Goal: Navigation & Orientation: Find specific page/section

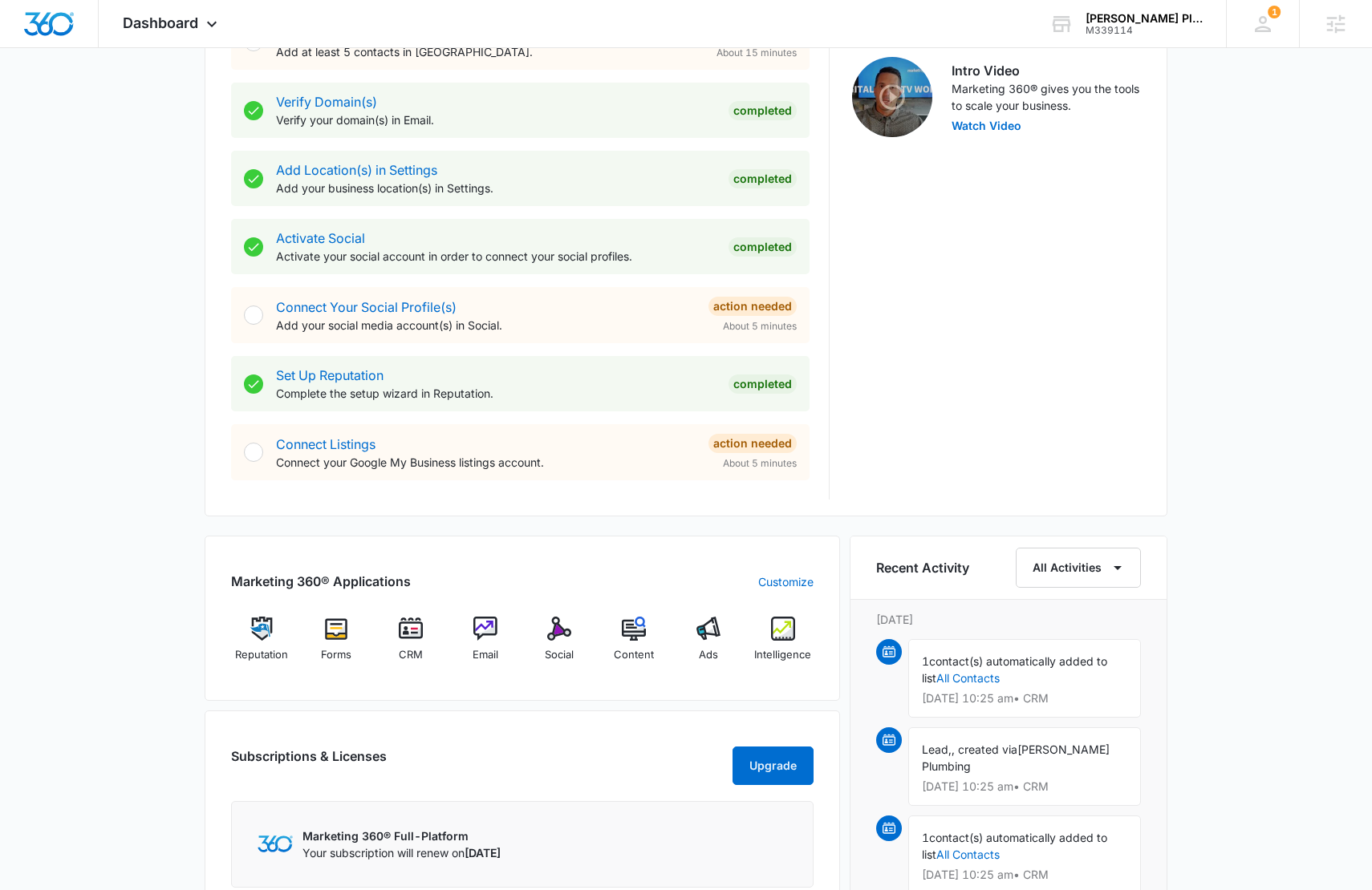
scroll to position [611, 0]
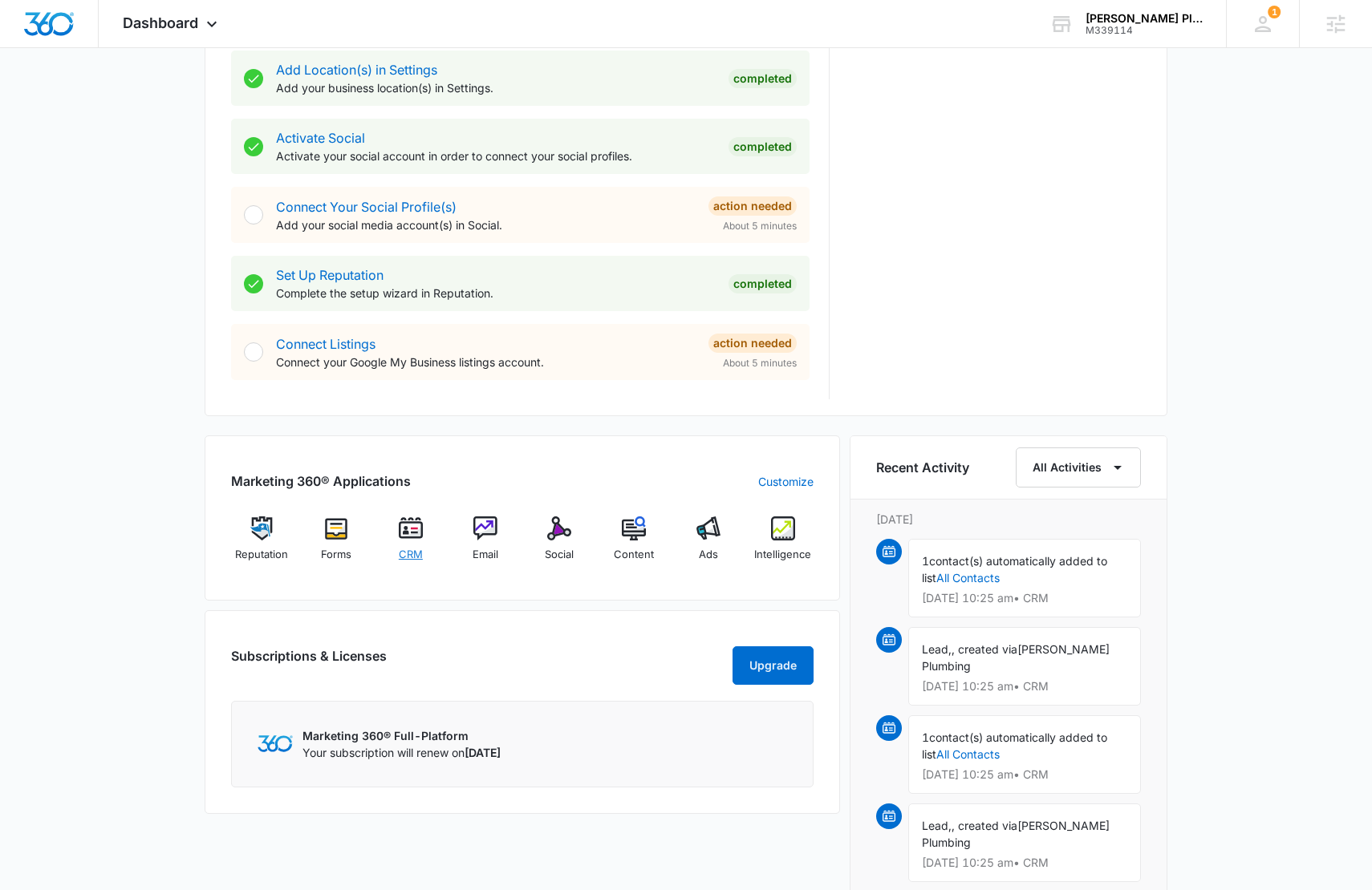
click at [414, 547] on span "CRM" at bounding box center [411, 555] width 24 height 16
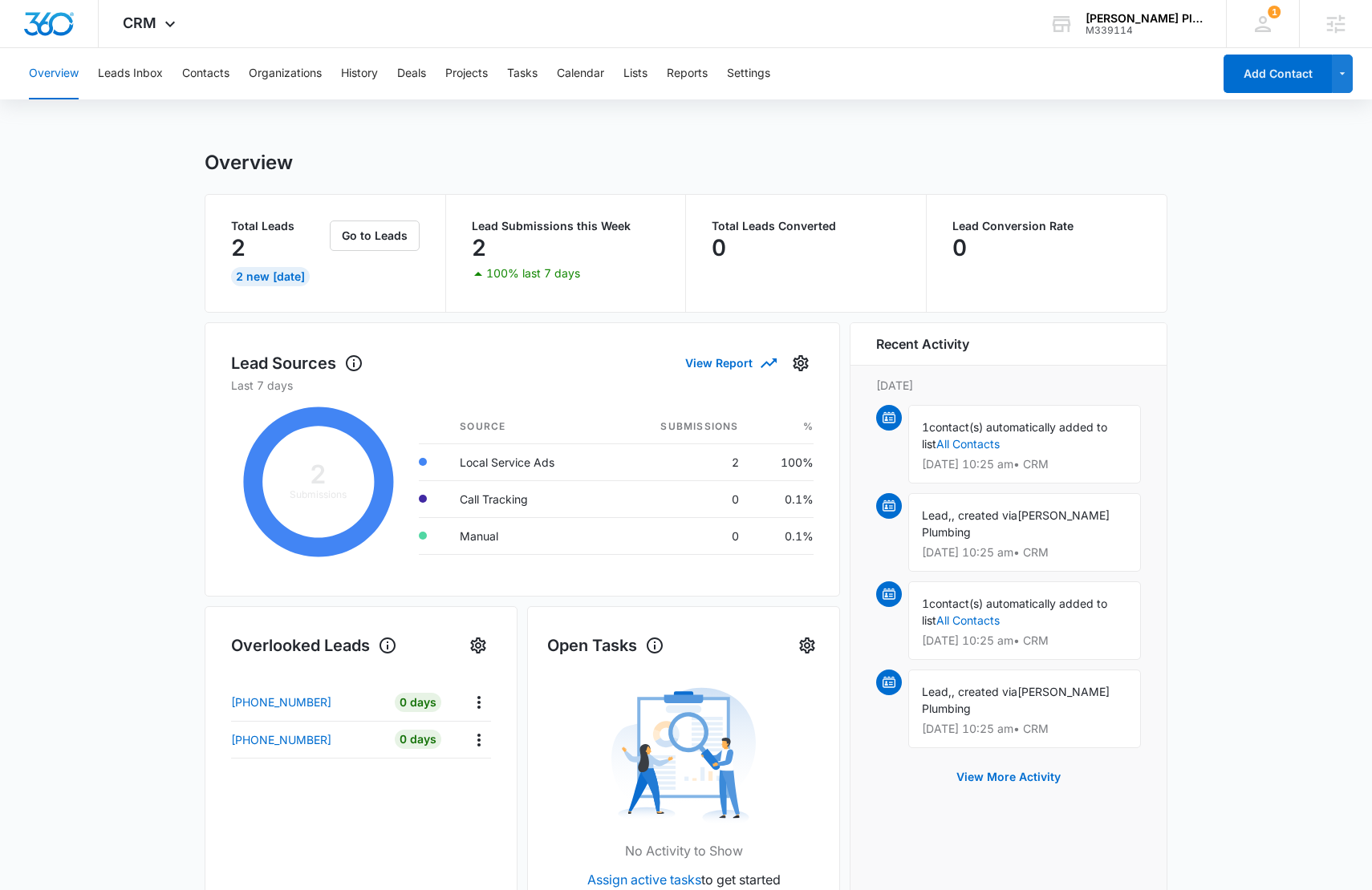
click at [665, 75] on div "Overview Leads Inbox Contacts Organizations History Deals Projects Tasks Calend…" at bounding box center [615, 73] width 1193 height 51
click at [632, 80] on button "Lists" at bounding box center [635, 73] width 24 height 51
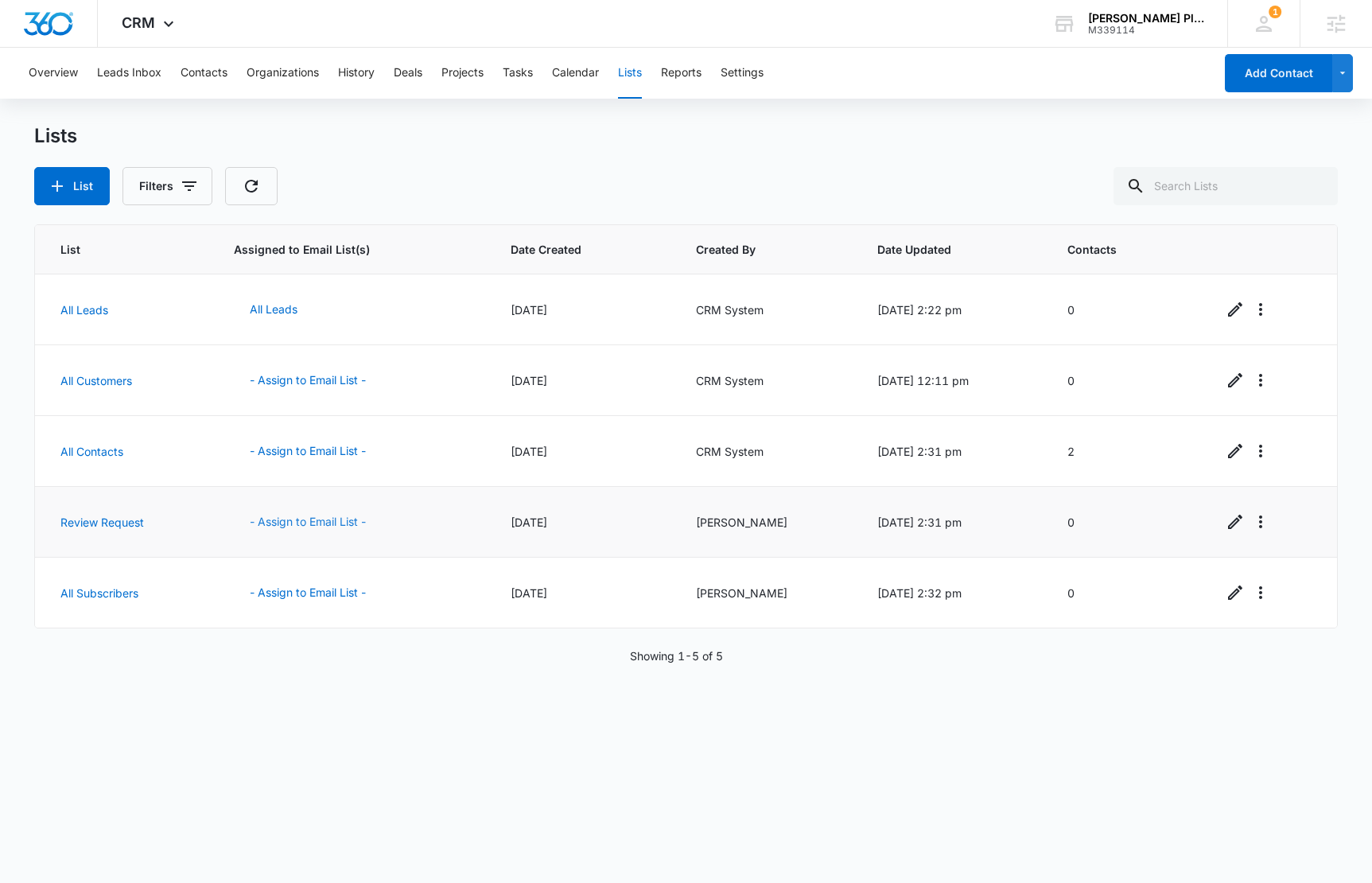
click at [314, 527] on button "- Assign to Email List -" at bounding box center [307, 522] width 148 height 38
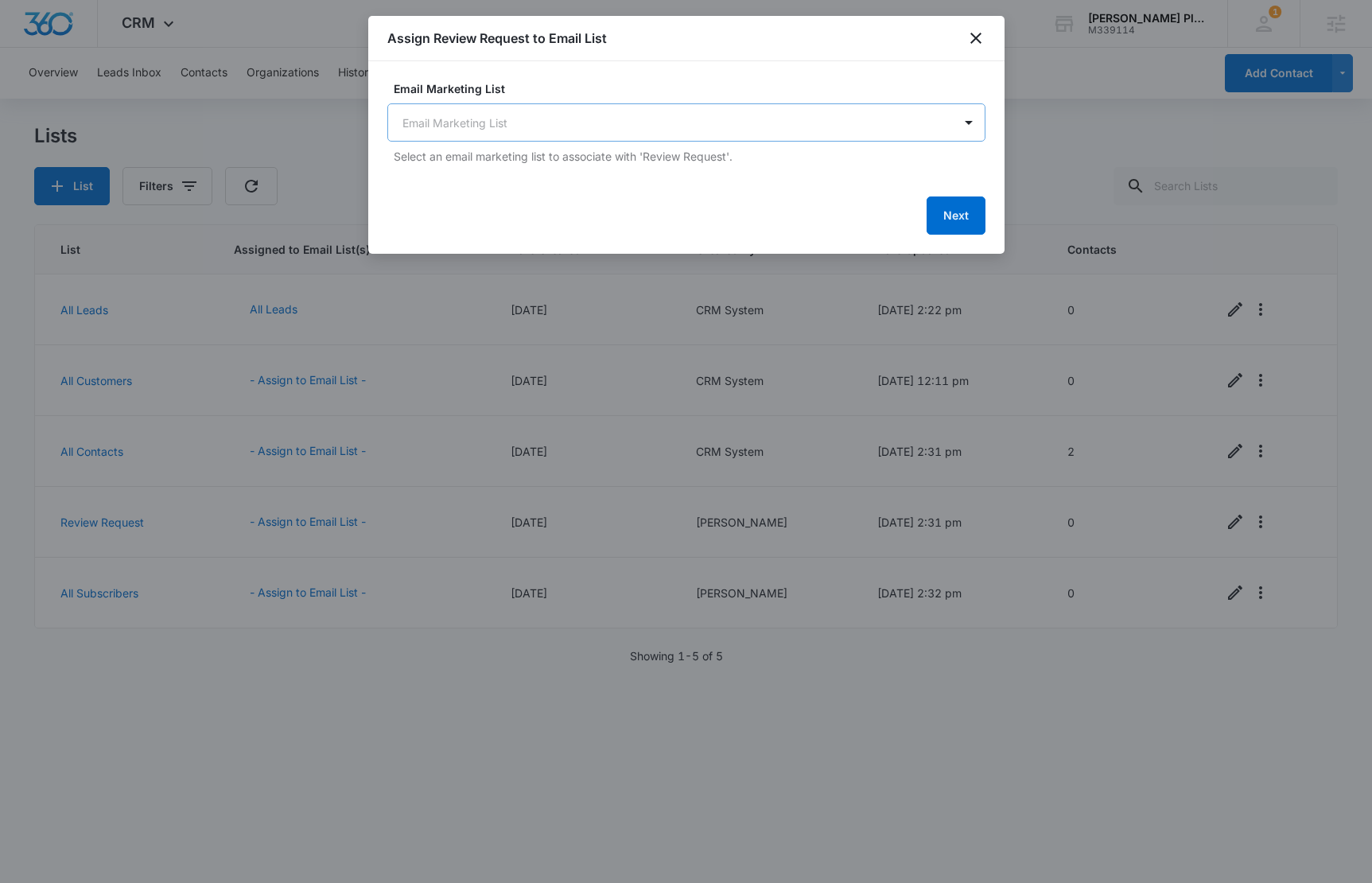
click at [654, 119] on body "CRM Apps Reputation Forms CRM Email Social Content Ads Intelligence Files Brand…" at bounding box center [686, 441] width 1372 height 883
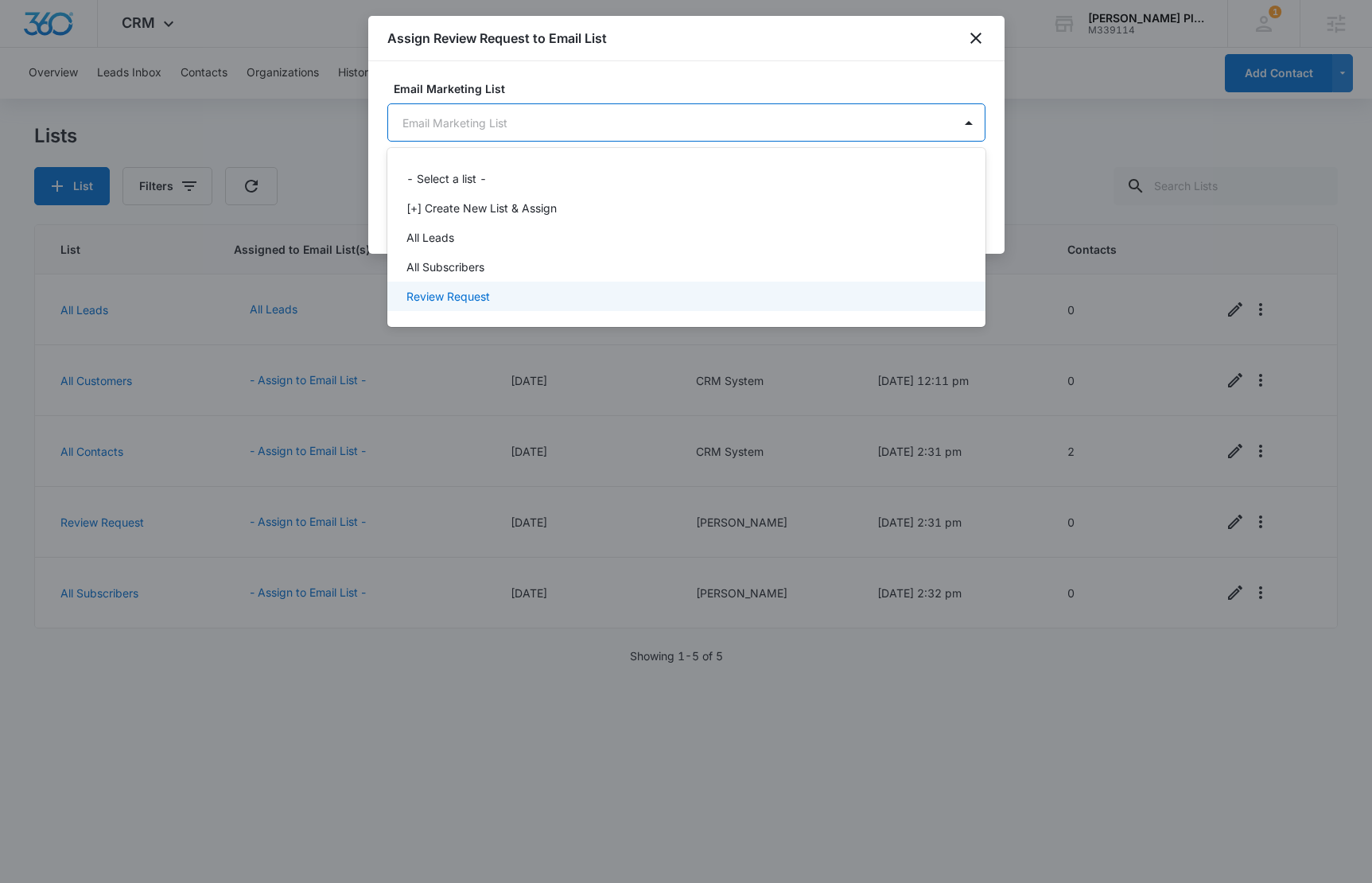
click at [572, 297] on div "Review Request" at bounding box center [684, 296] width 557 height 16
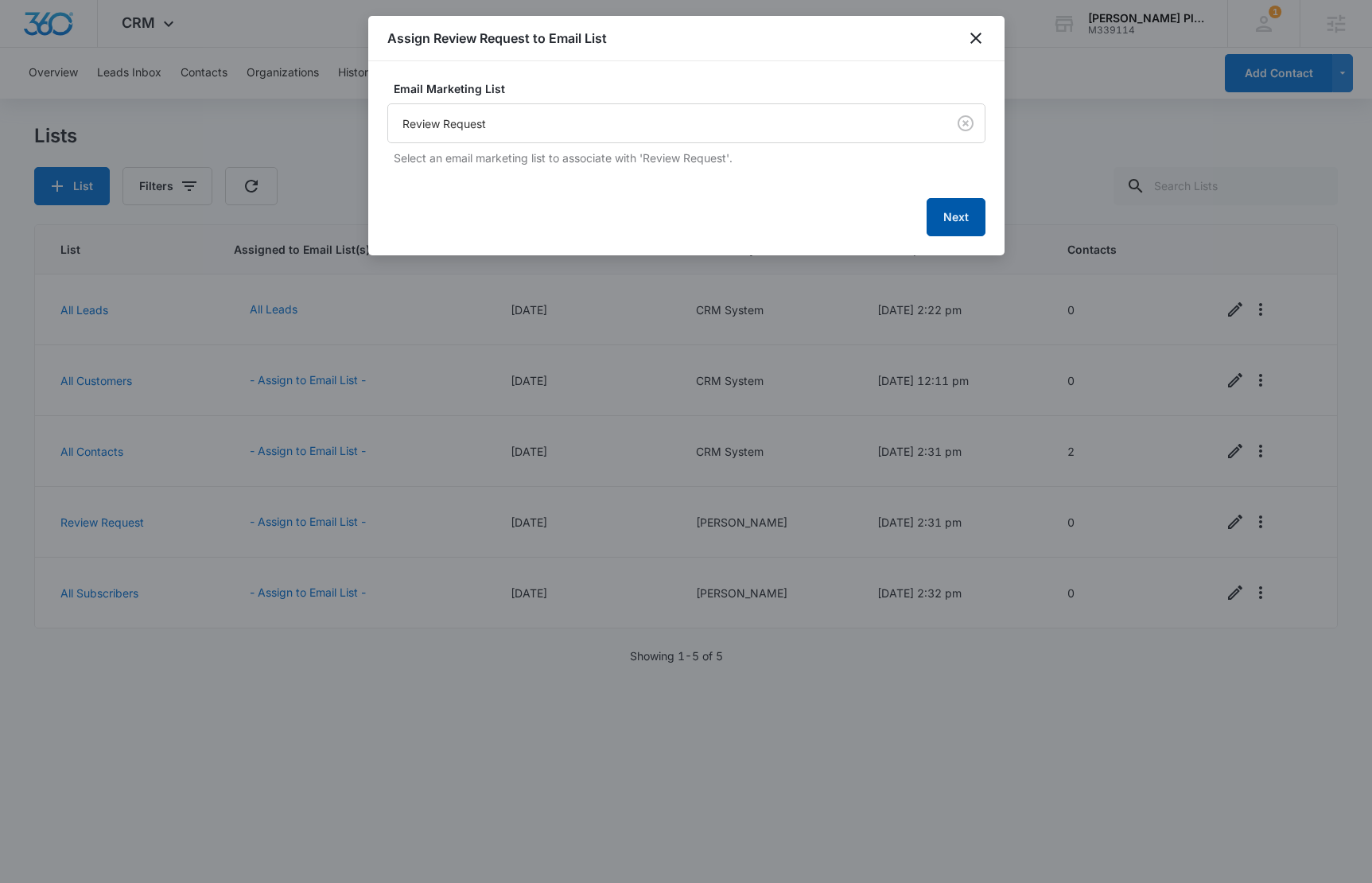
click at [948, 217] on button "Next" at bounding box center [957, 217] width 59 height 38
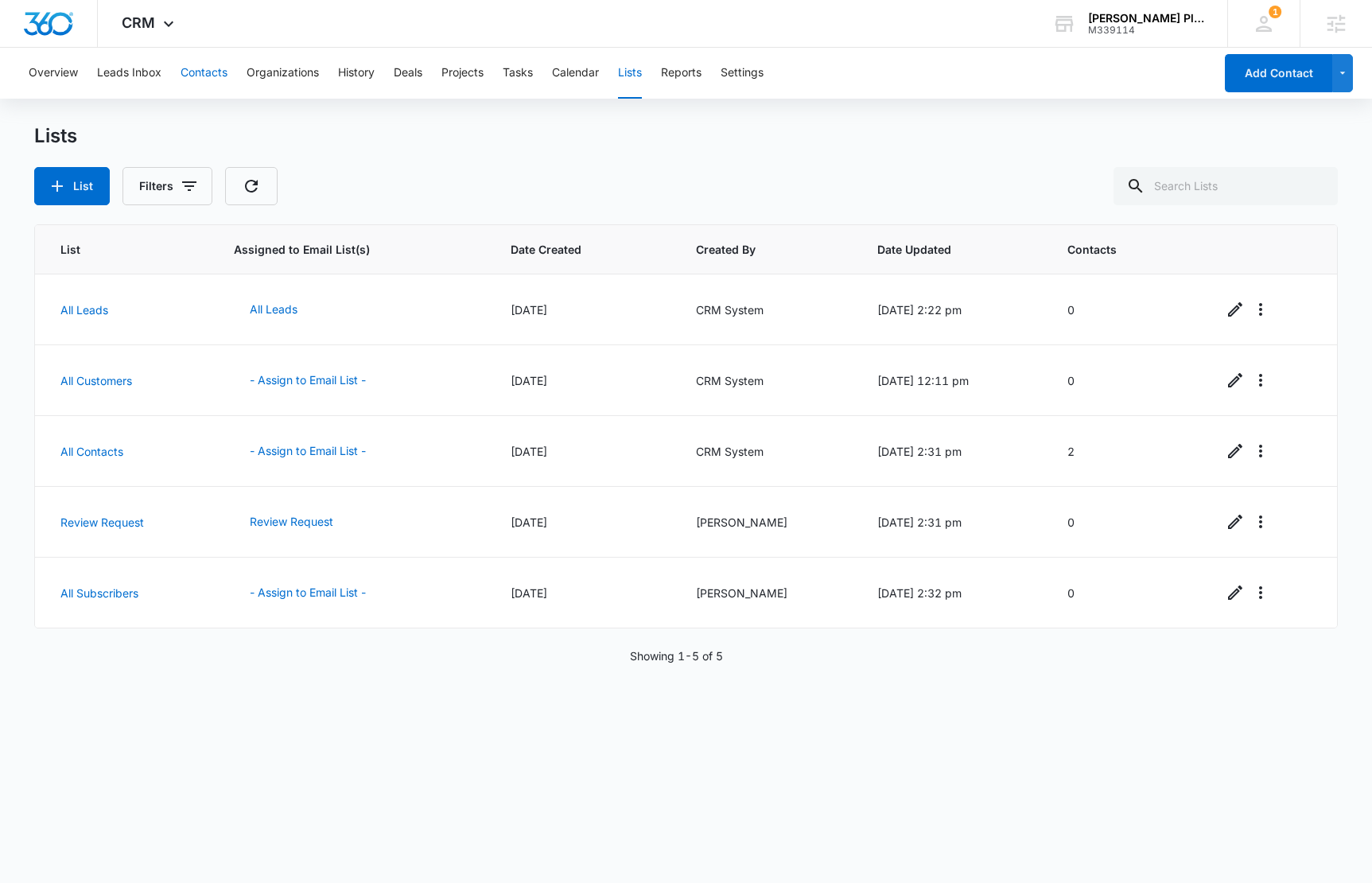
click at [210, 77] on button "Contacts" at bounding box center [204, 73] width 47 height 51
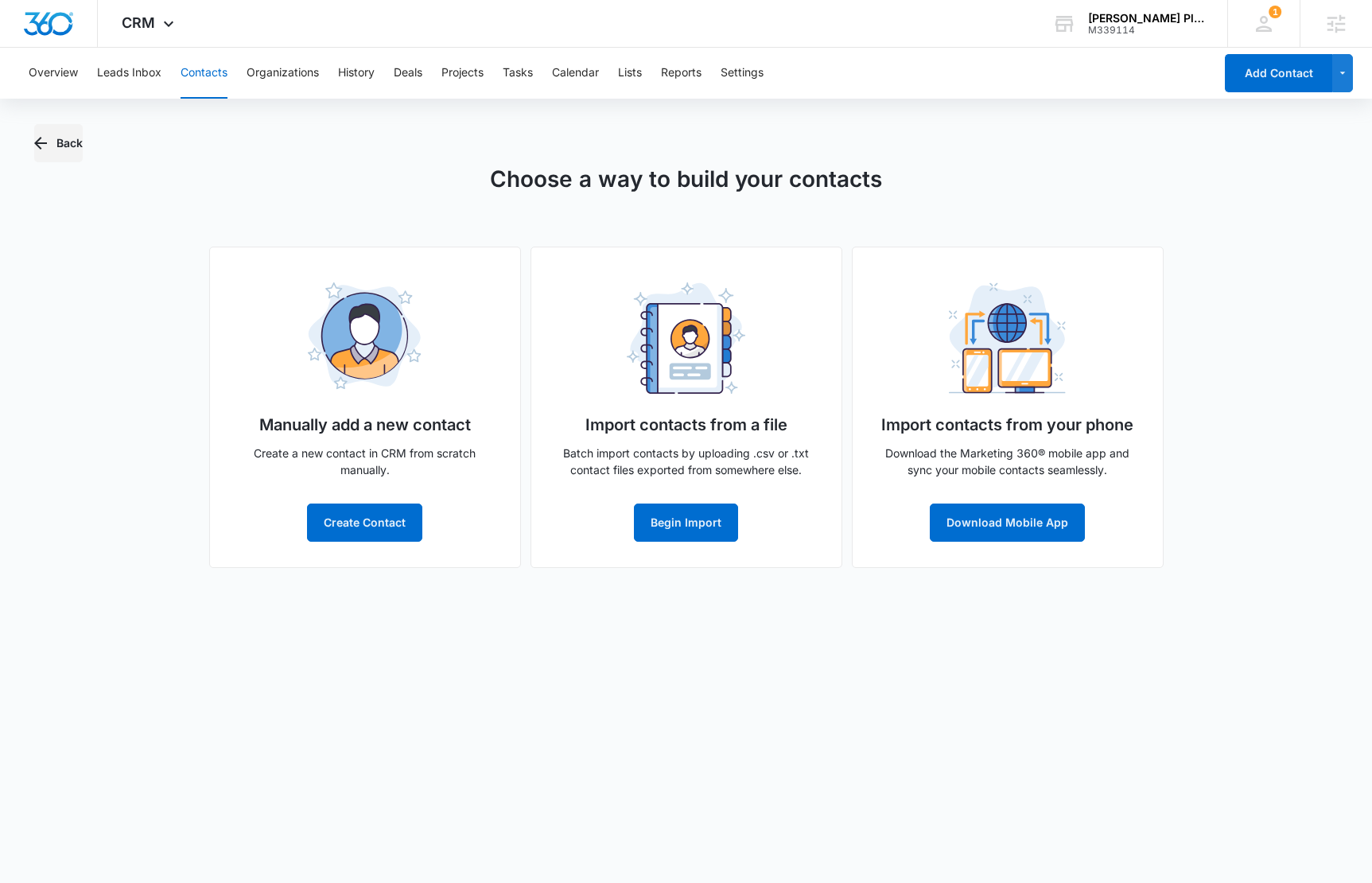
click at [52, 135] on button "Back" at bounding box center [58, 143] width 48 height 38
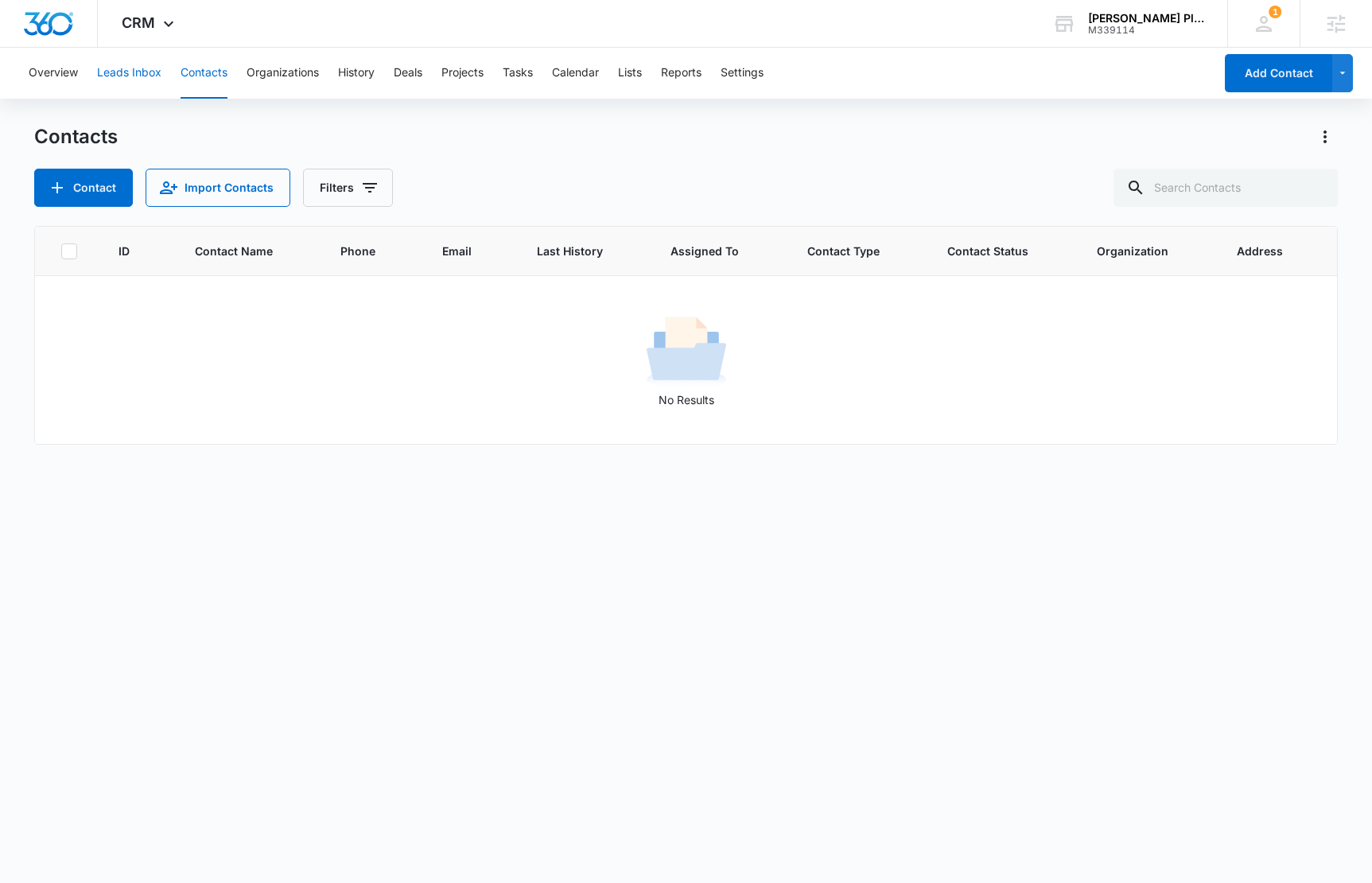
click at [138, 78] on button "Leads Inbox" at bounding box center [129, 73] width 65 height 51
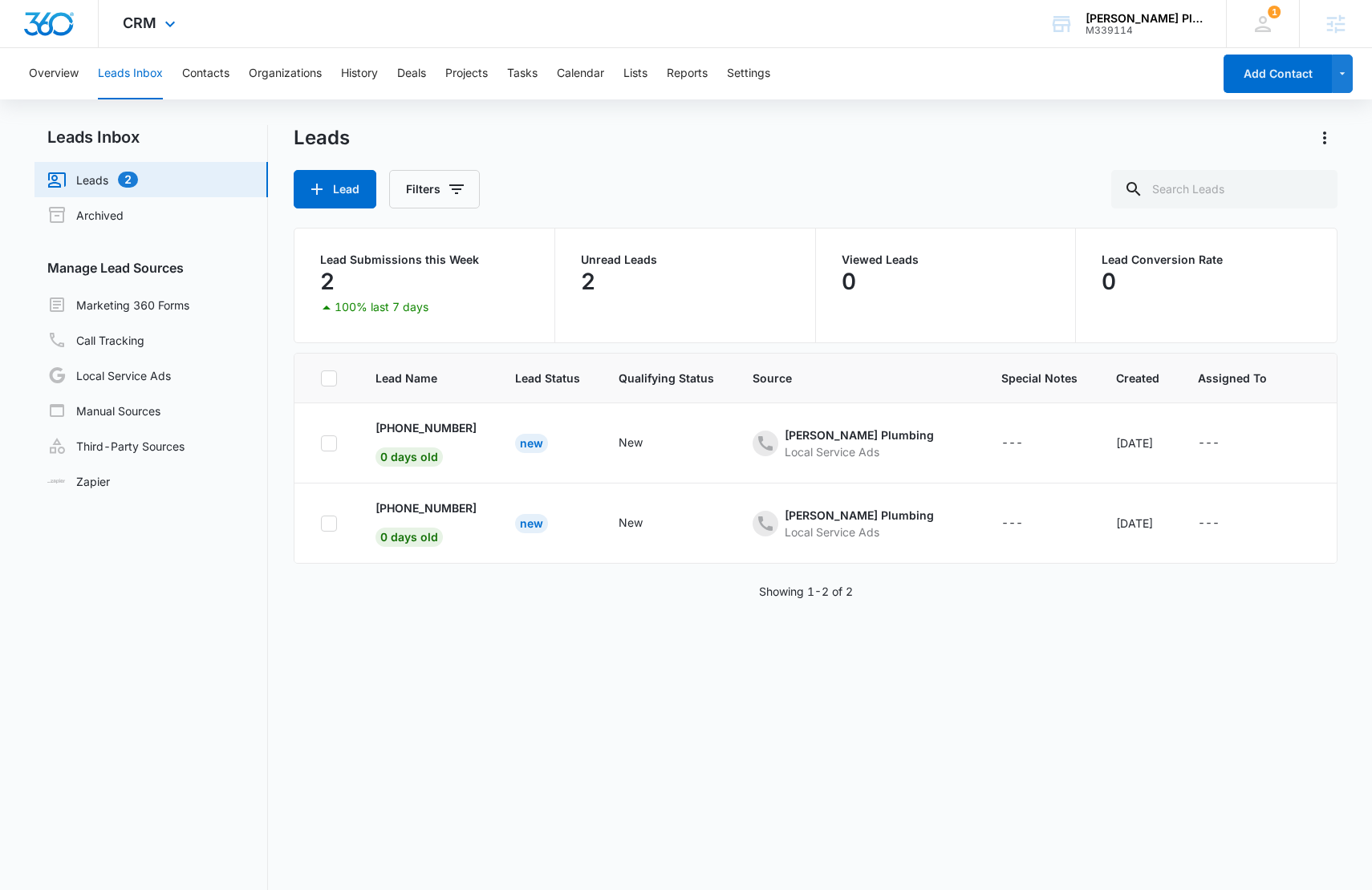
click at [40, 32] on img "Dashboard" at bounding box center [49, 24] width 51 height 24
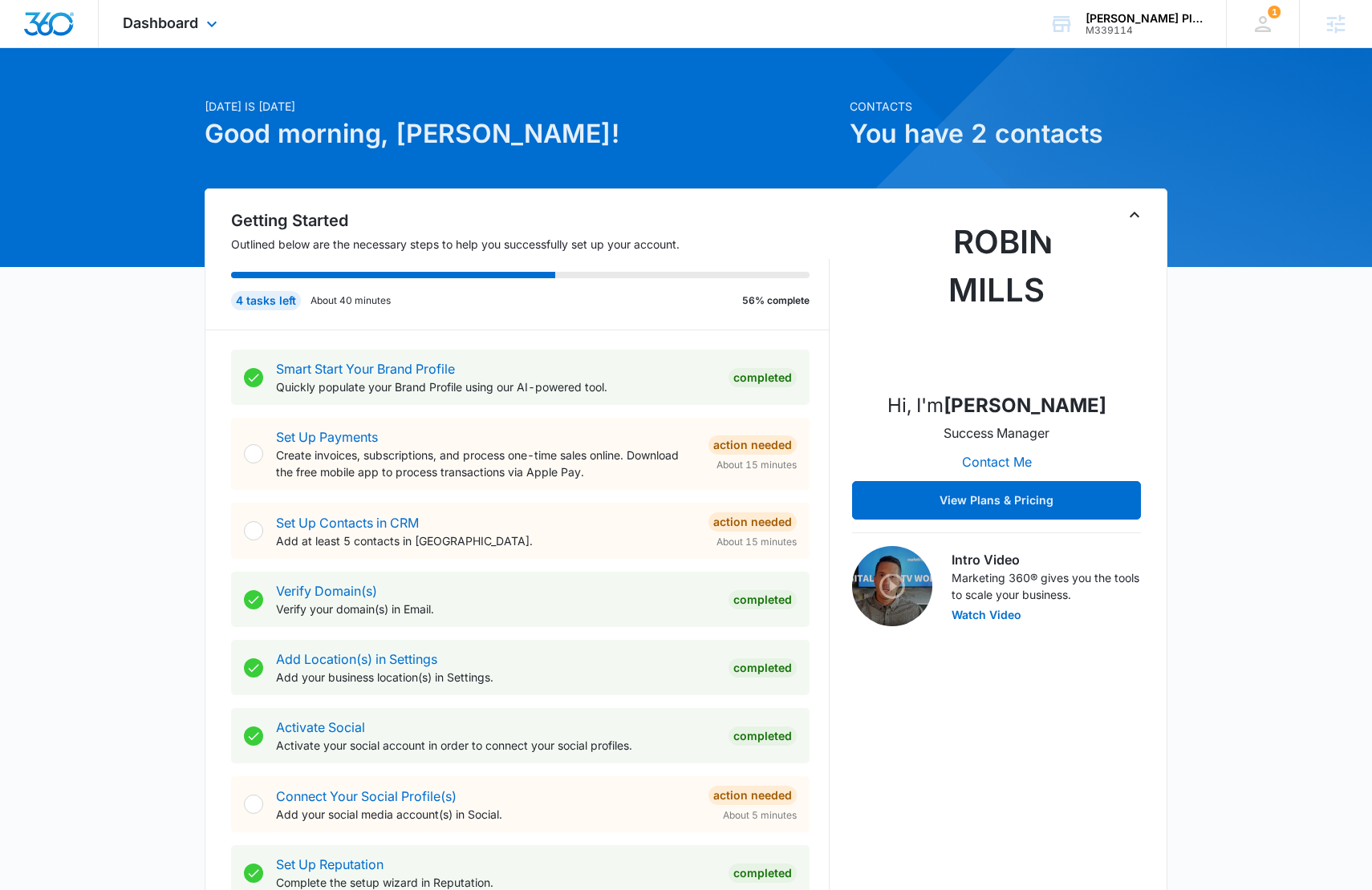
scroll to position [26, 0]
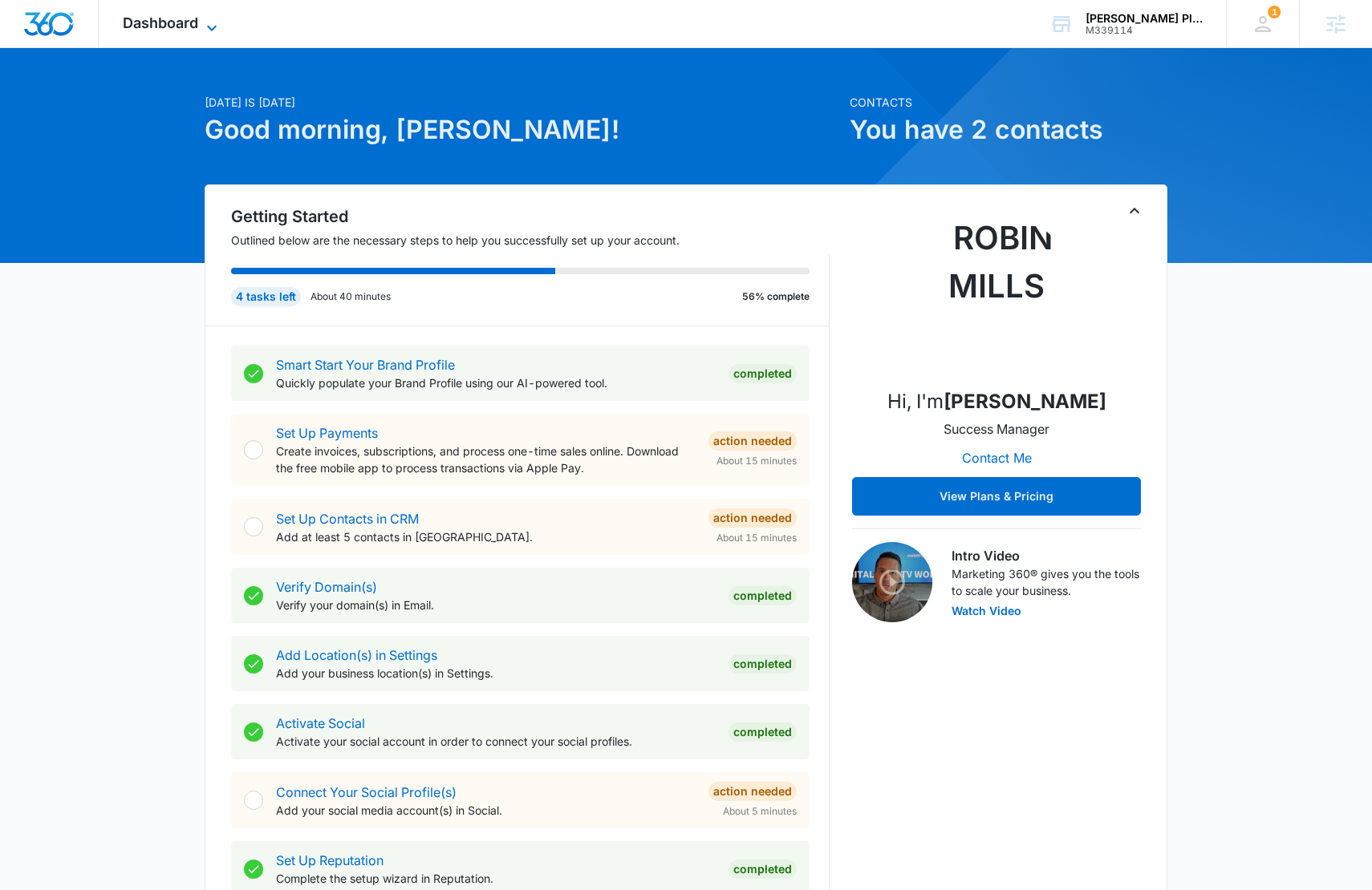
click at [162, 23] on span "Dashboard" at bounding box center [160, 23] width 75 height 16
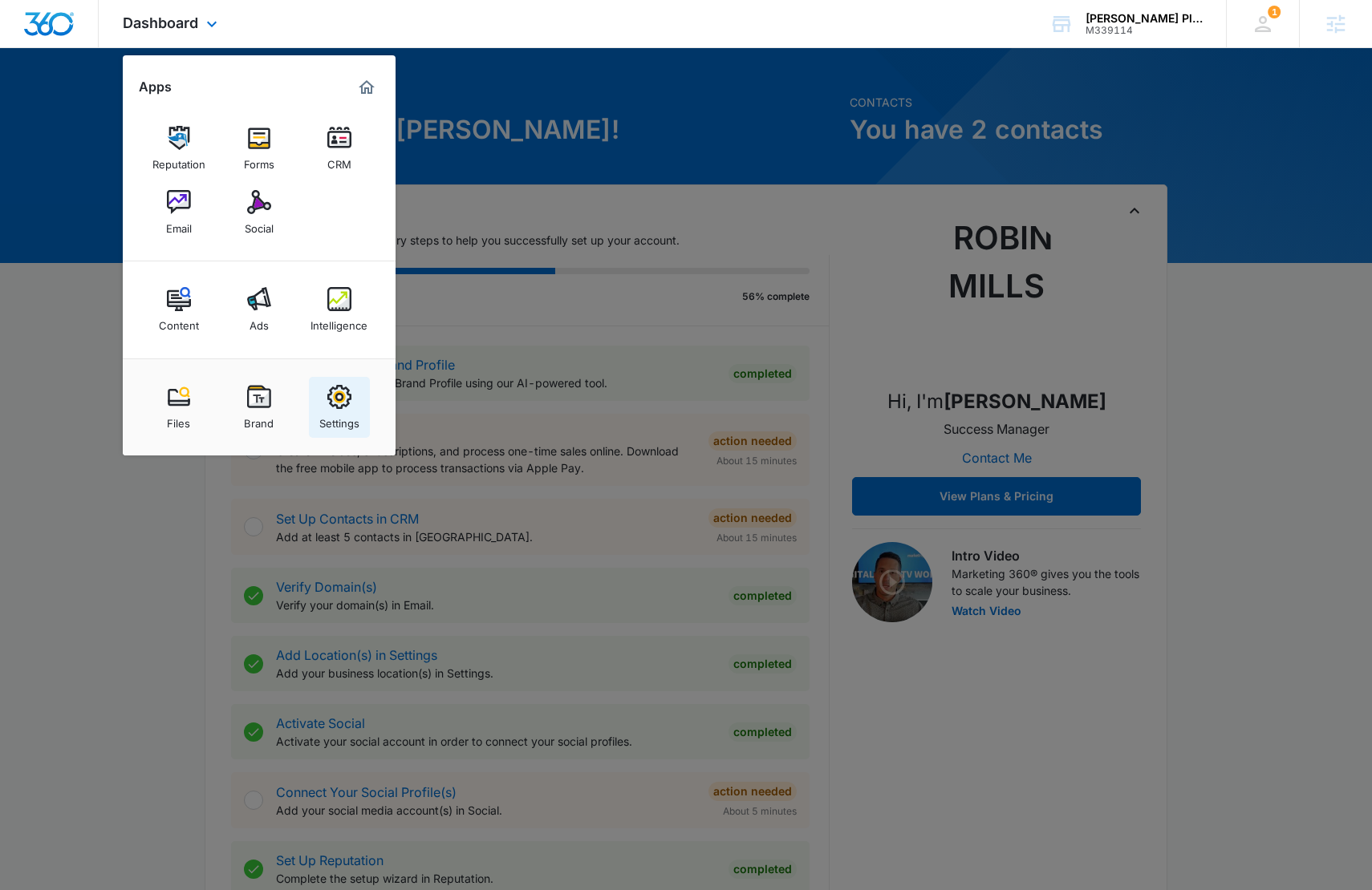
click at [333, 419] on div "Settings" at bounding box center [339, 419] width 40 height 21
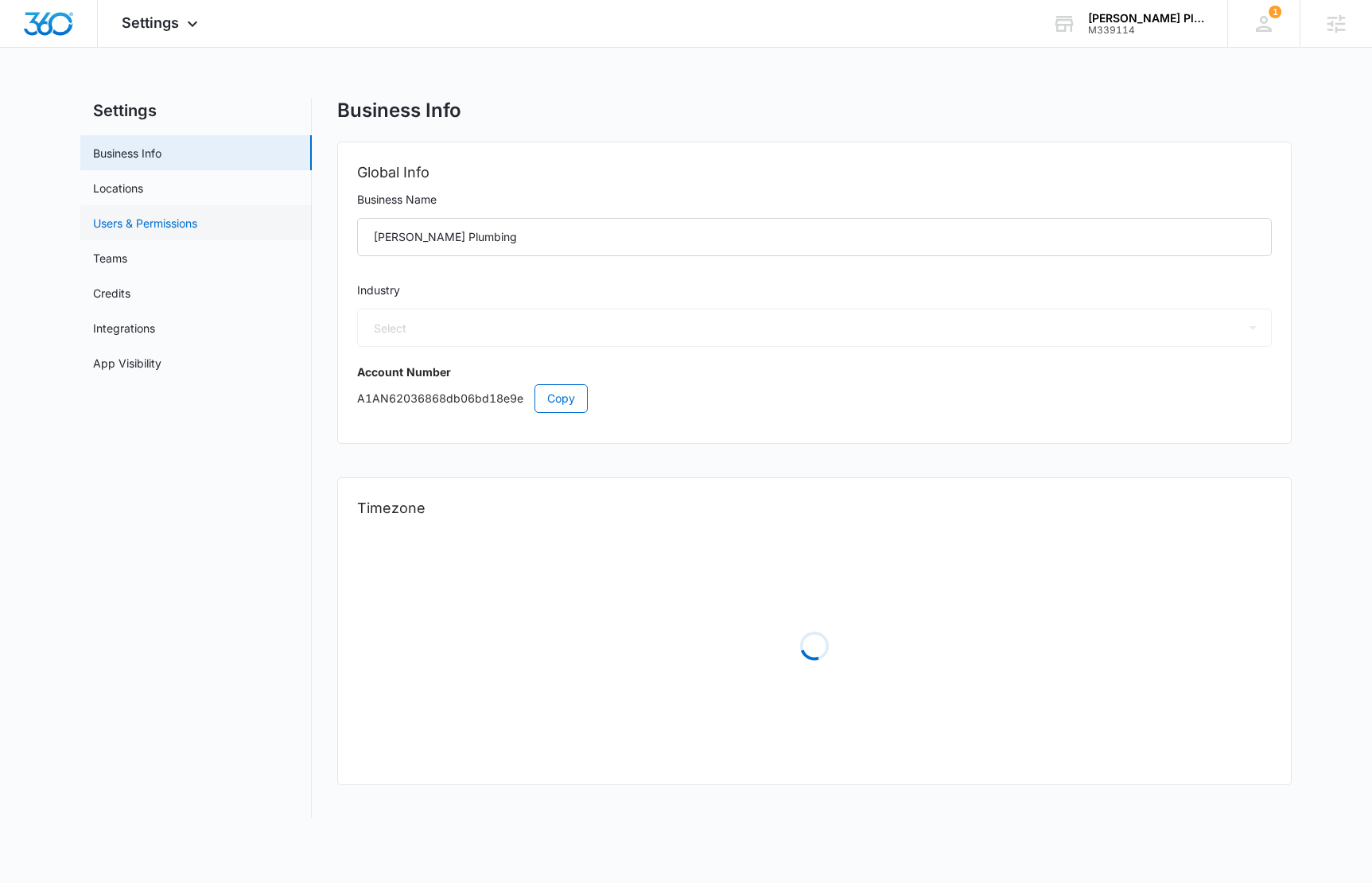
select select "8"
select select "US"
select select "America/[GEOGRAPHIC_DATA]"
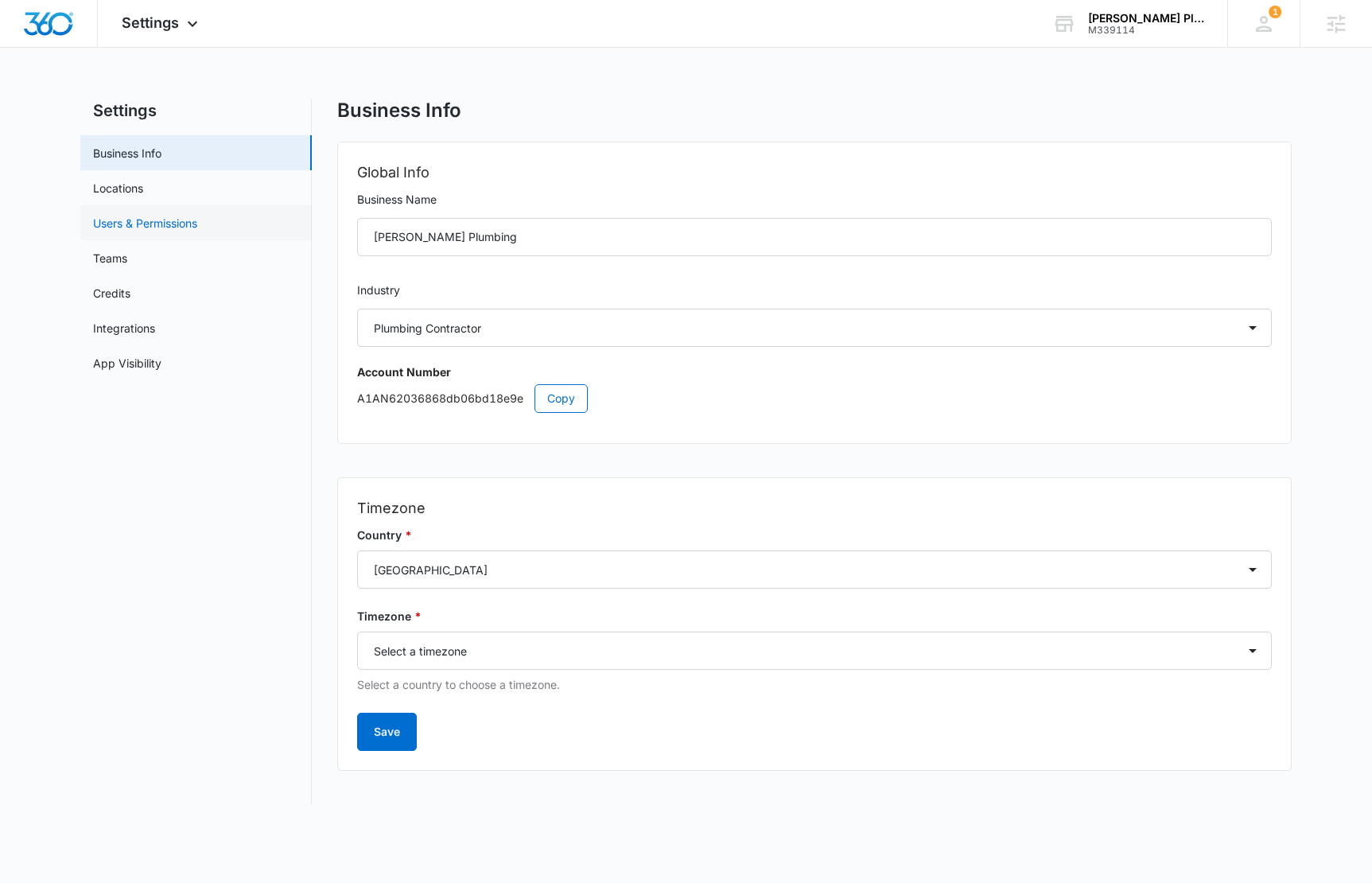
click at [190, 220] on link "Users & Permissions" at bounding box center [145, 223] width 104 height 16
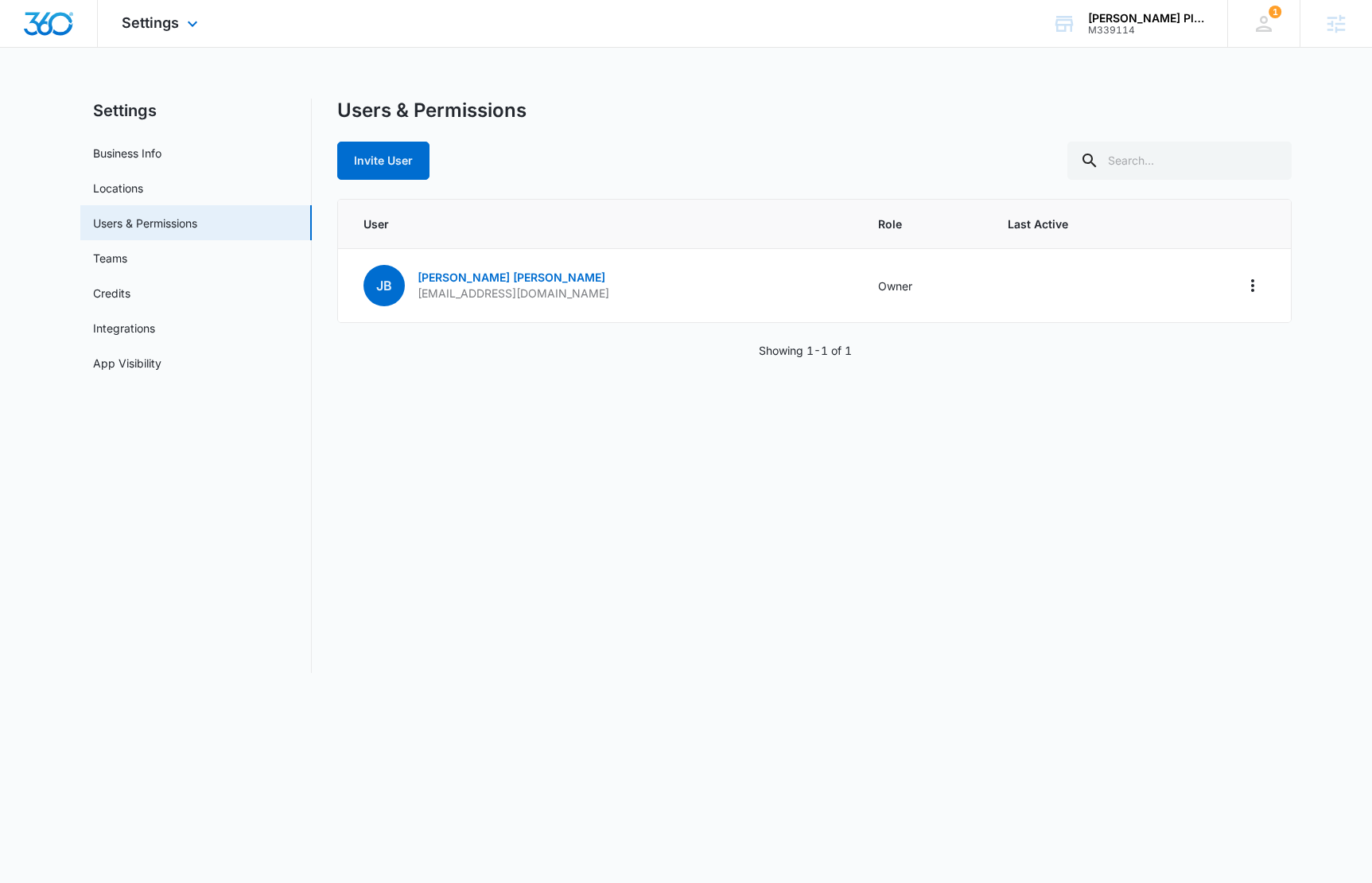
click at [49, 26] on img "Dashboard" at bounding box center [48, 24] width 51 height 24
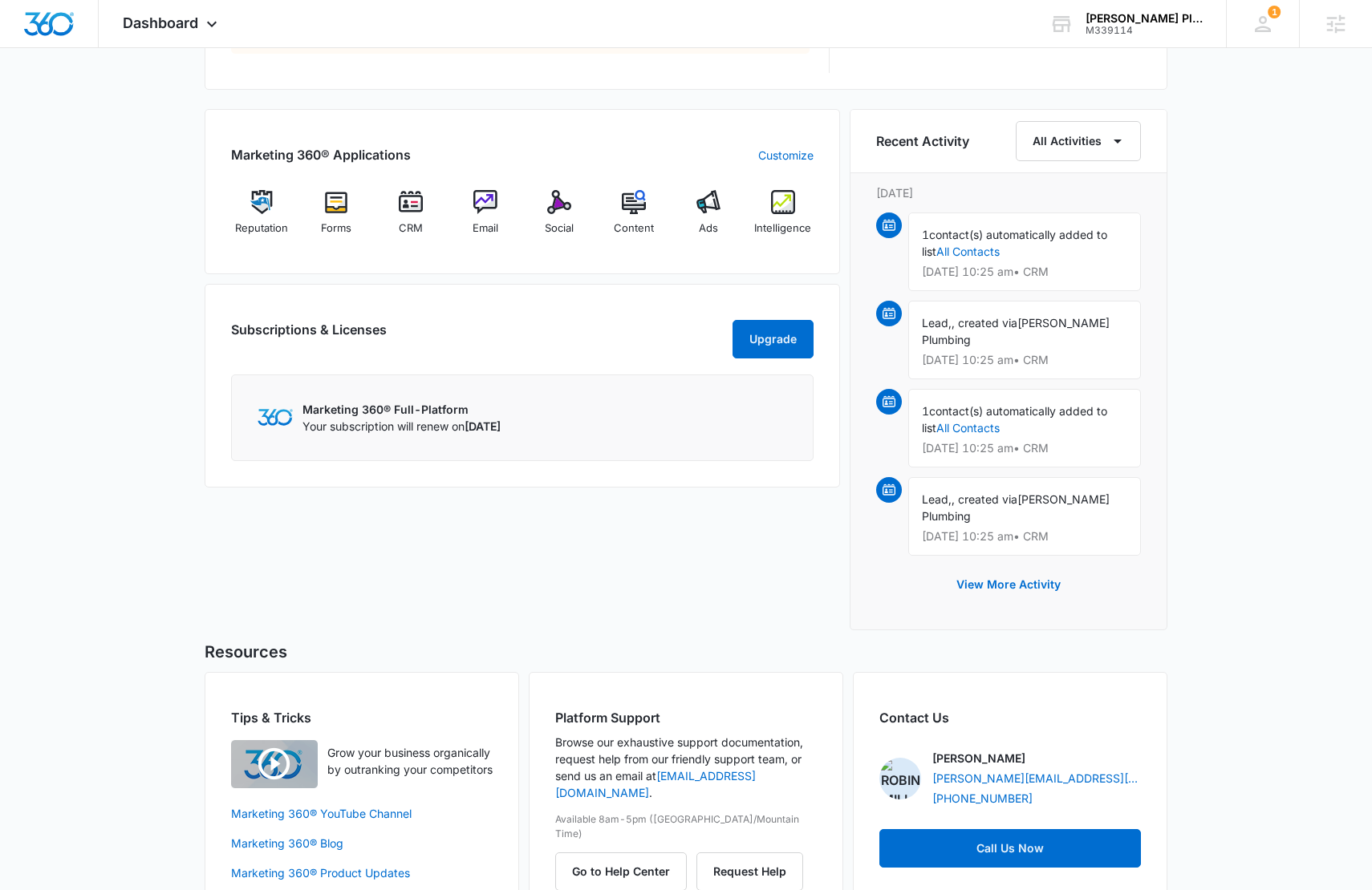
scroll to position [950, 0]
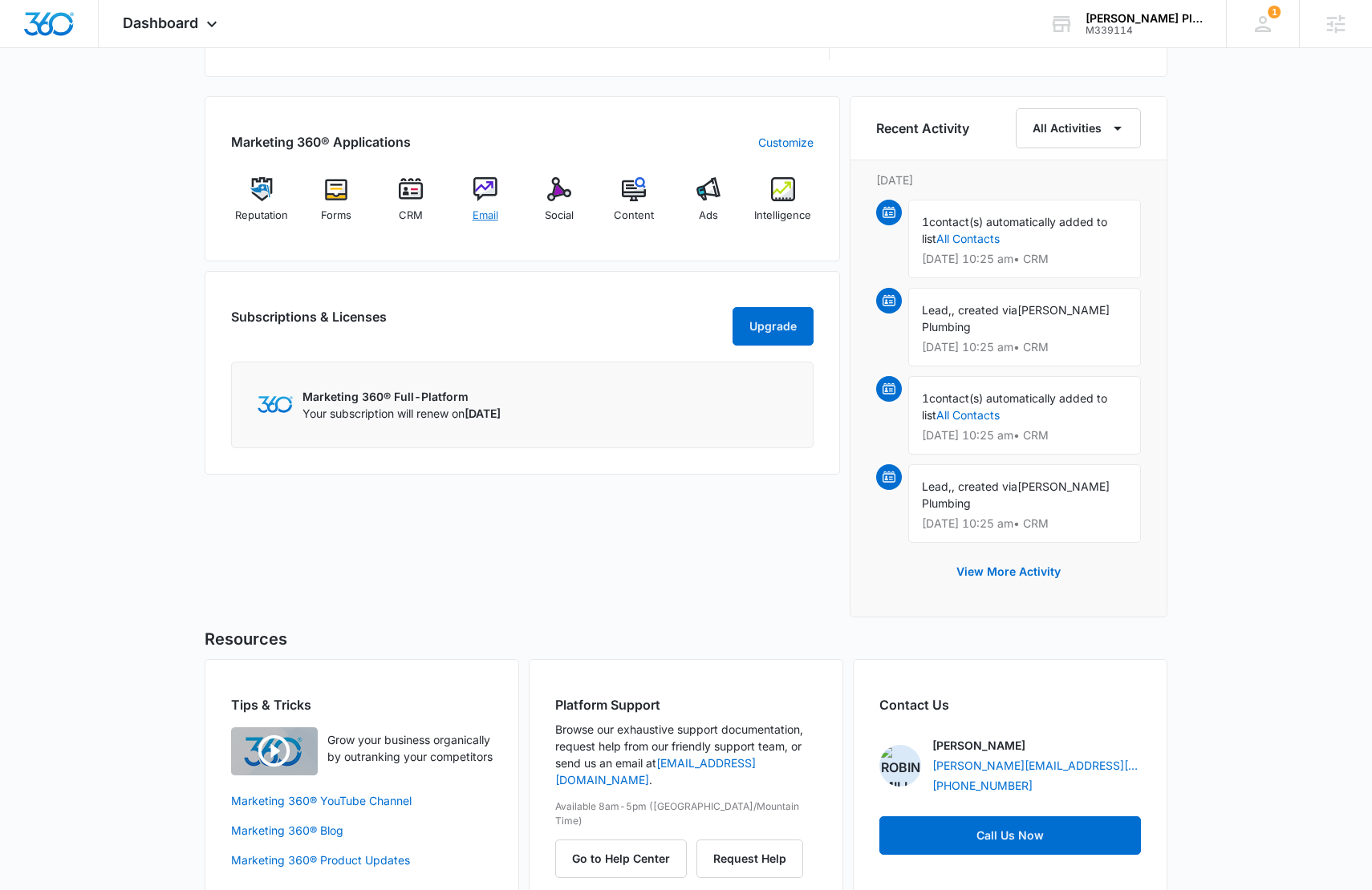
click at [478, 193] on img at bounding box center [485, 189] width 24 height 24
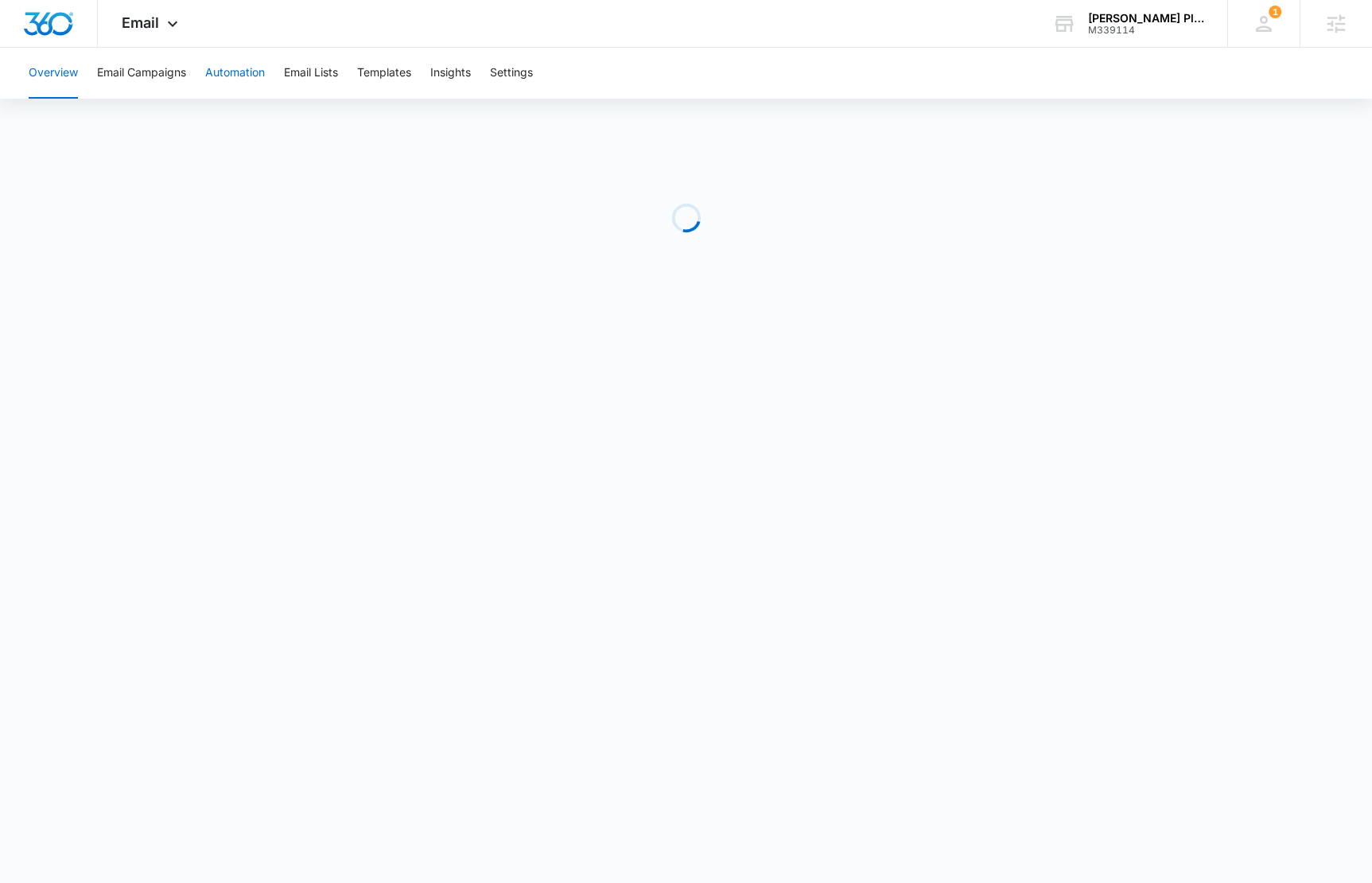
click at [229, 78] on button "Automation" at bounding box center [235, 73] width 60 height 51
click at [55, 22] on img "Dashboard" at bounding box center [48, 24] width 51 height 24
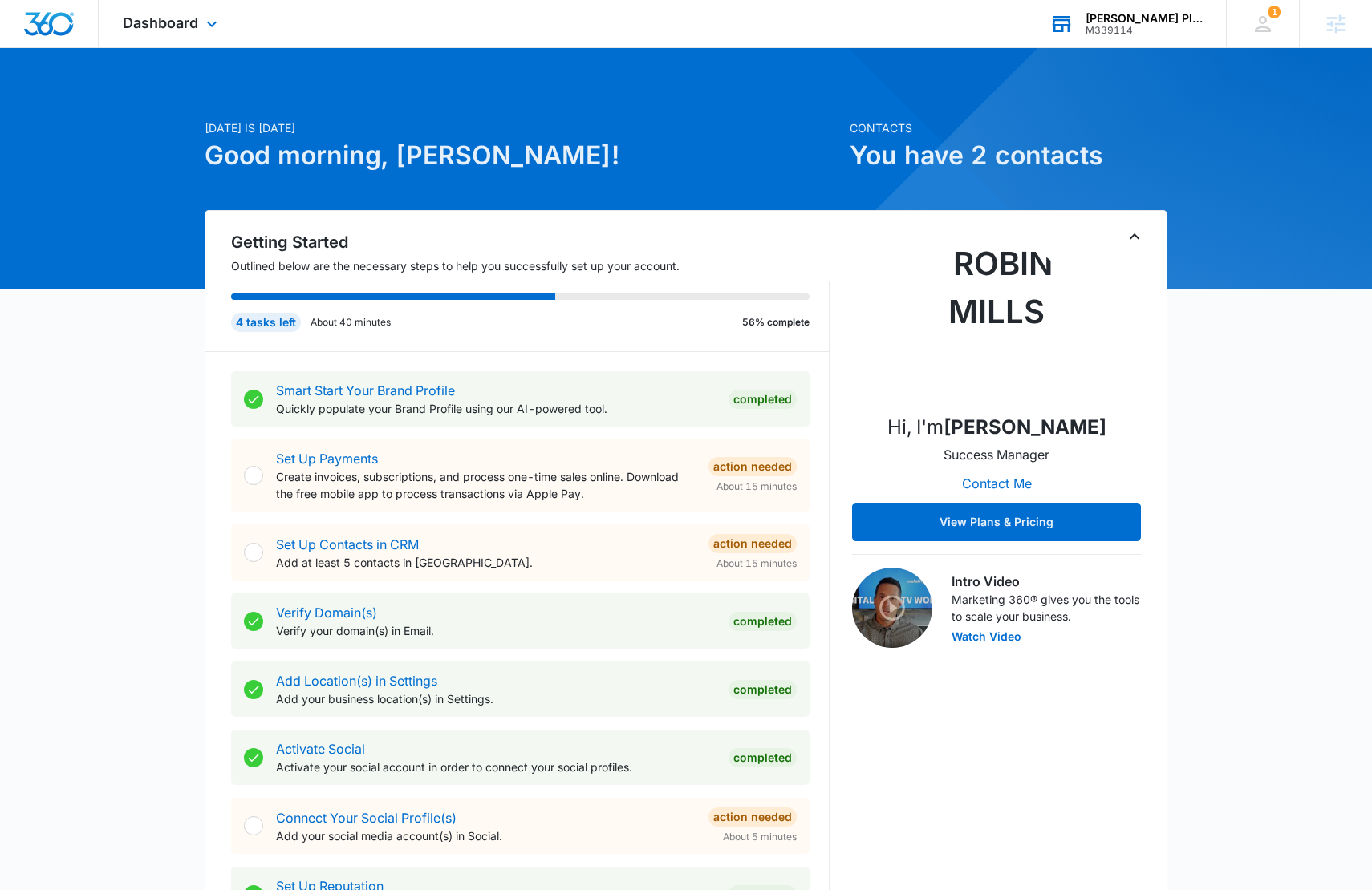
click at [1105, 35] on div "[PERSON_NAME] Plumbing M339114 Your Accounts View All" at bounding box center [1125, 23] width 200 height 47
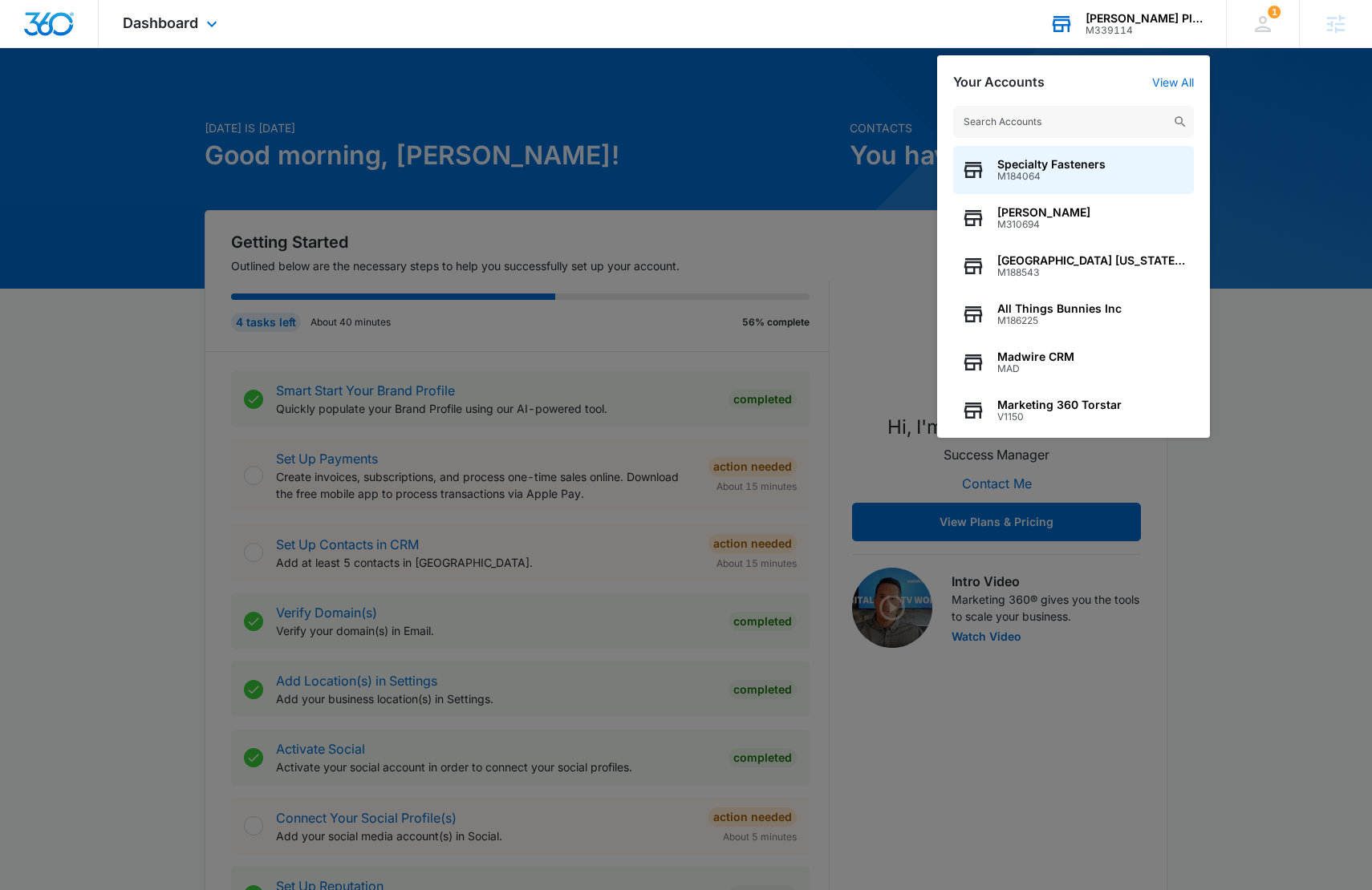
click at [1097, 115] on input "text" at bounding box center [1074, 121] width 241 height 32
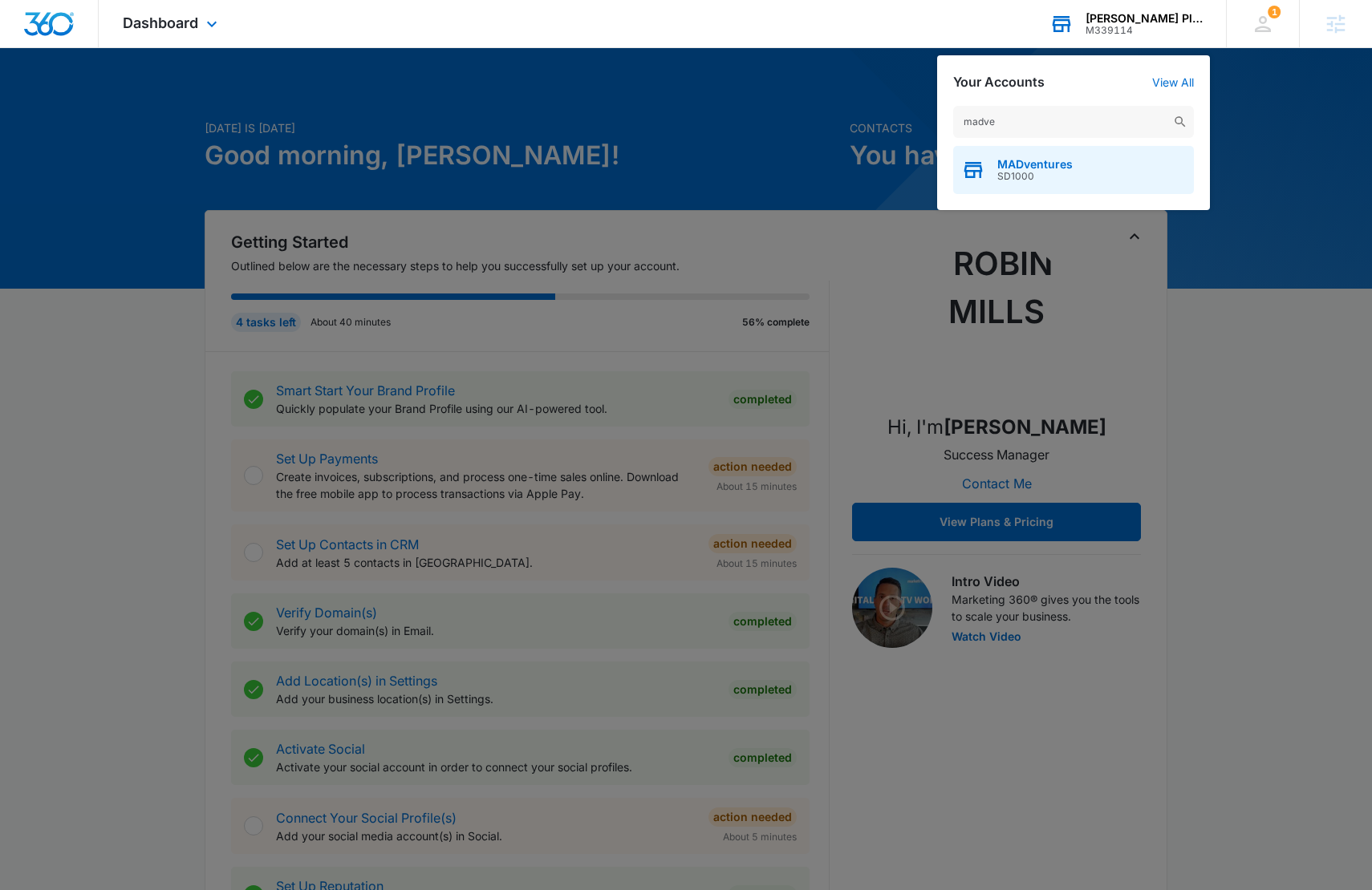
type input "madve"
click at [1091, 166] on div "MADventures SD1000" at bounding box center [1074, 170] width 241 height 48
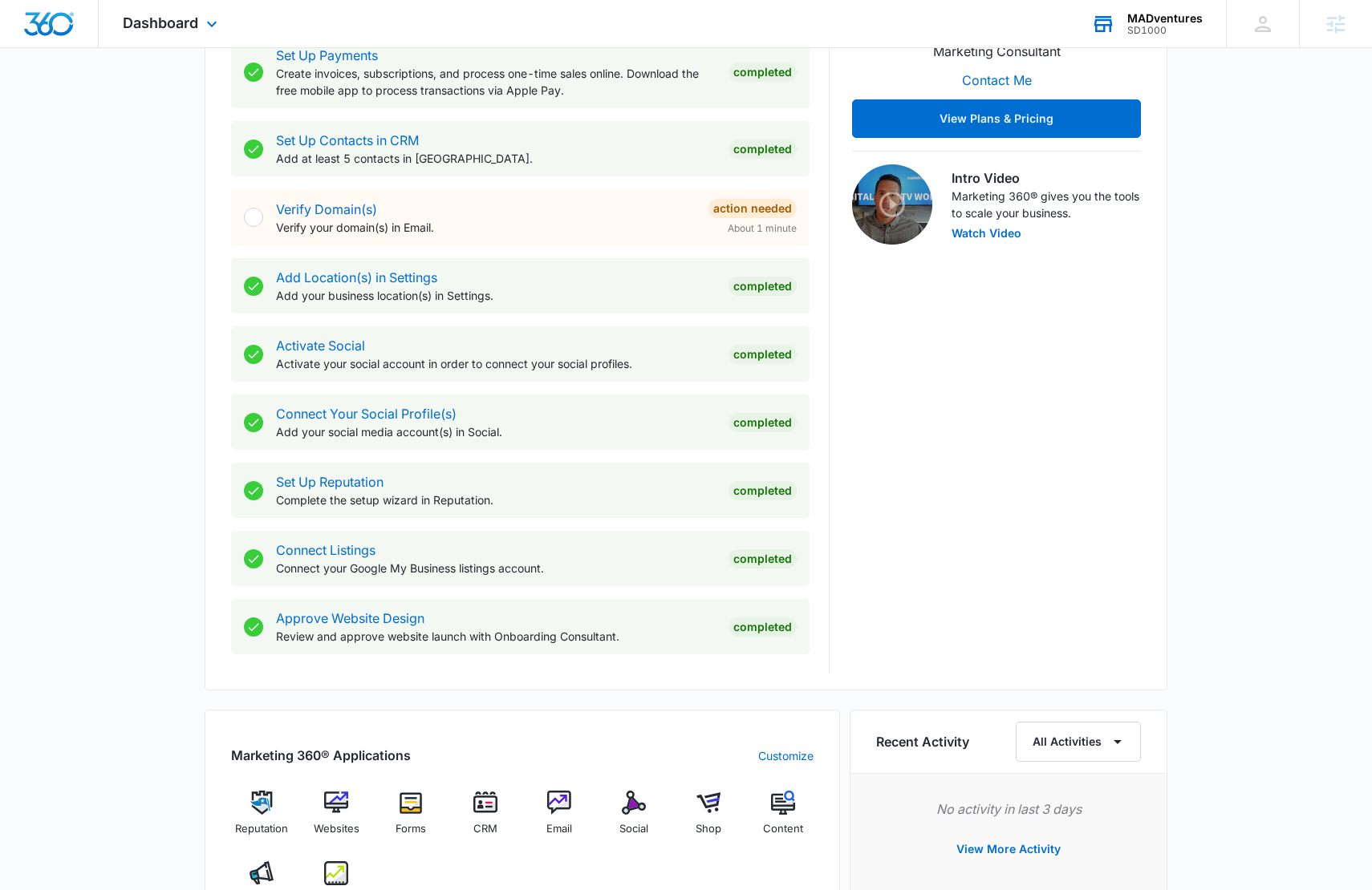
scroll to position [134, 0]
